Goal: Navigation & Orientation: Find specific page/section

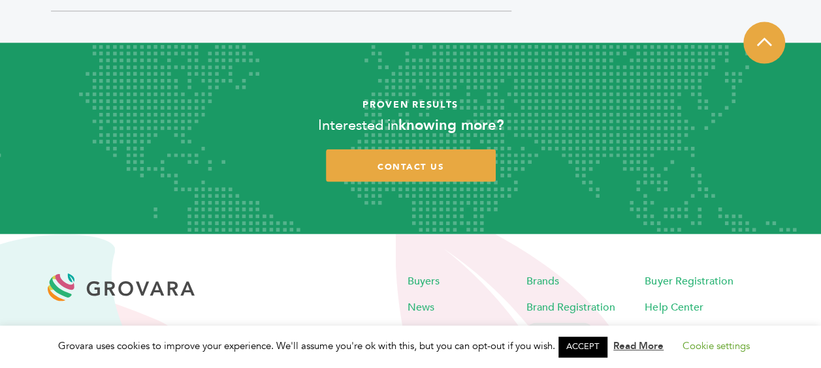
scroll to position [1439, 0]
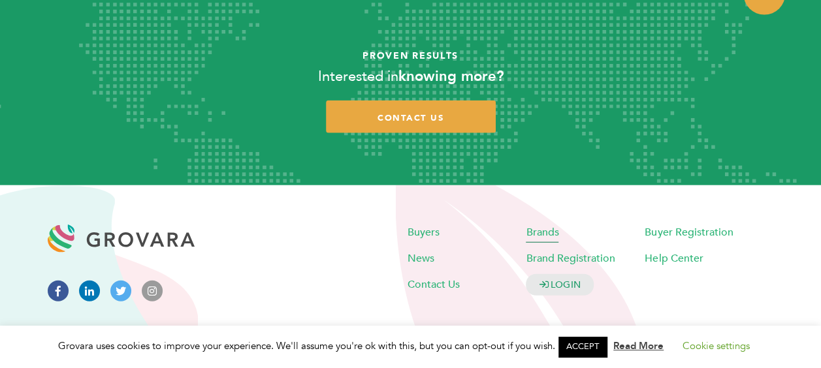
click at [537, 225] on span "Brands" at bounding box center [542, 232] width 33 height 14
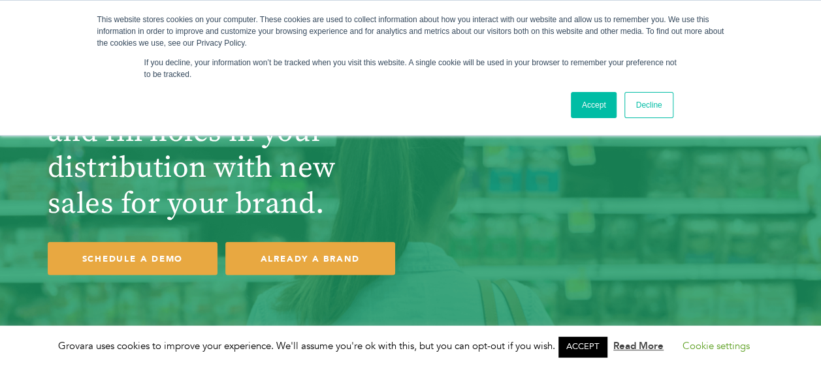
scroll to position [22, 0]
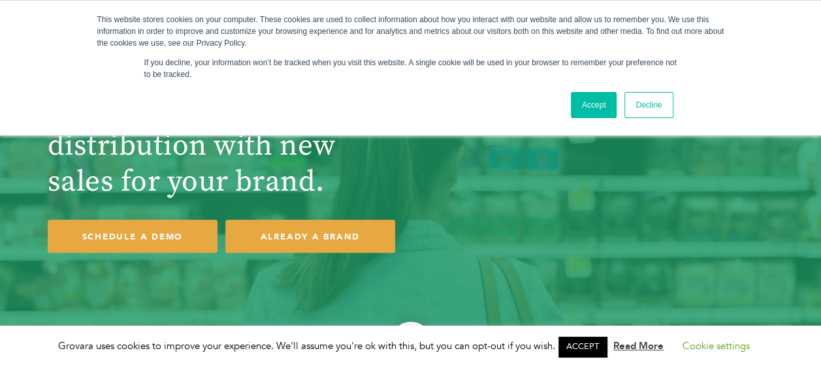
click at [606, 92] on link "Accept" at bounding box center [594, 105] width 46 height 26
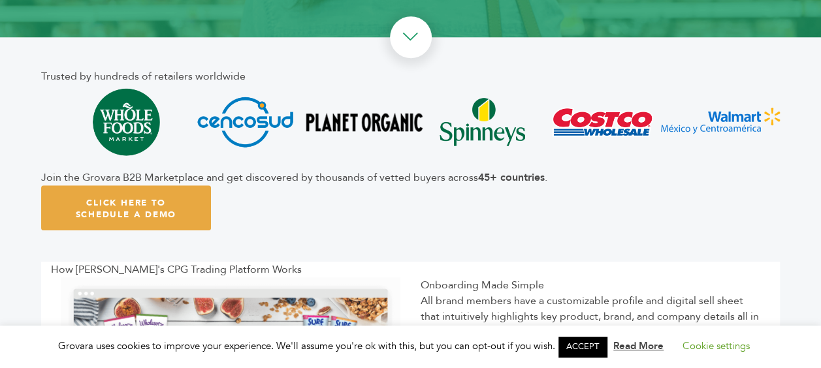
scroll to position [377, 0]
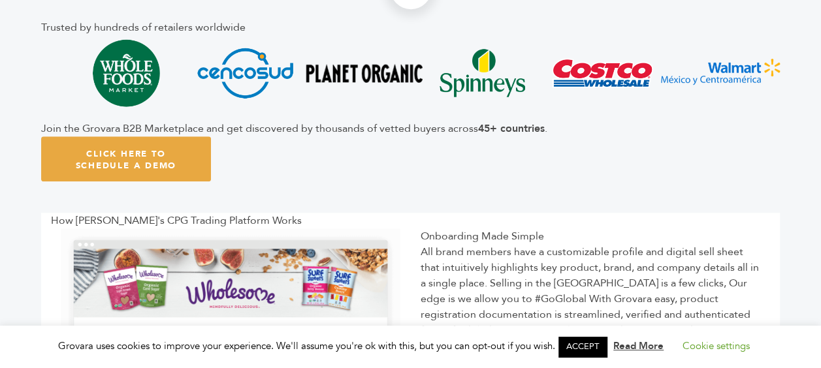
click at [578, 354] on link "ACCEPT" at bounding box center [582, 347] width 48 height 20
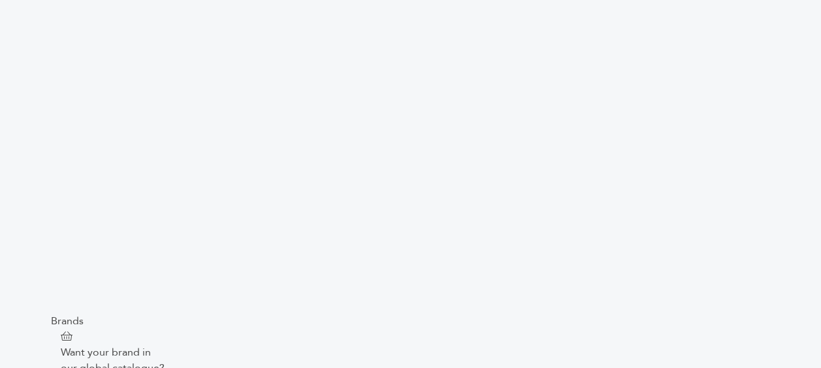
scroll to position [1760, 0]
